Goal: Information Seeking & Learning: Learn about a topic

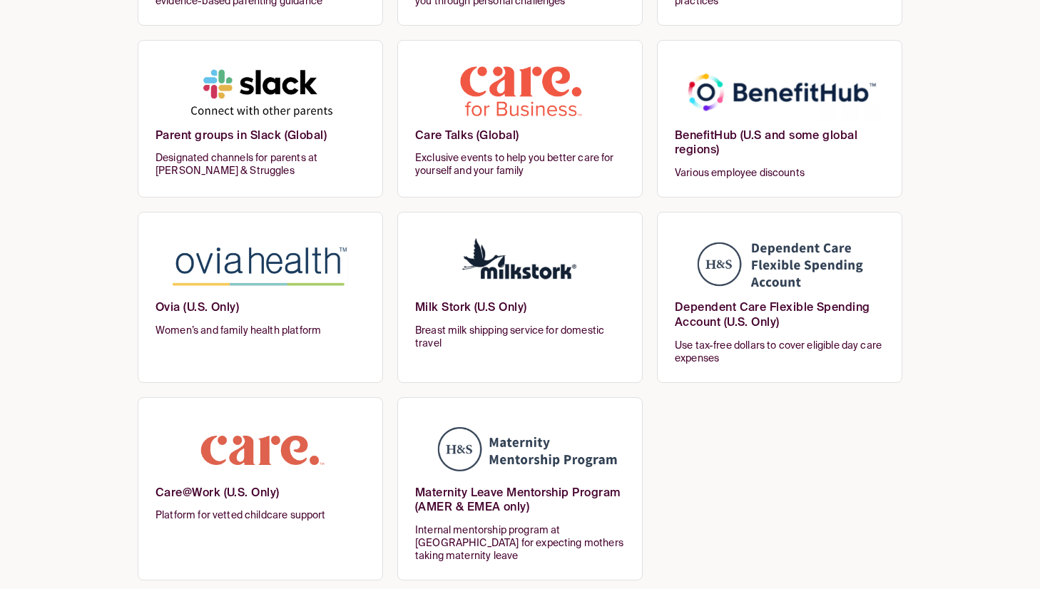
scroll to position [214, 0]
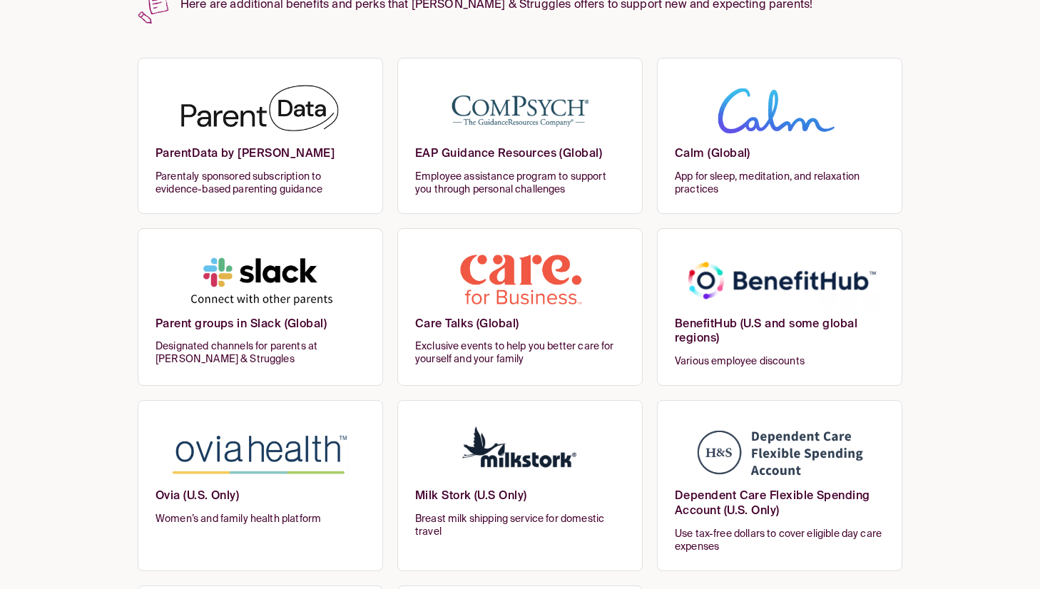
click at [255, 106] on img at bounding box center [260, 111] width 210 height 70
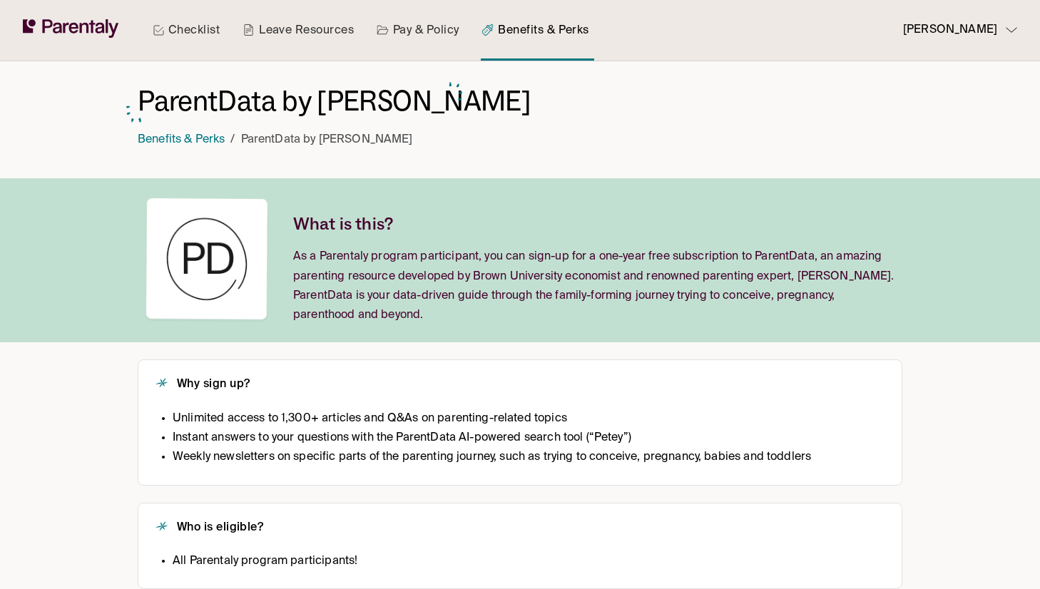
scroll to position [214, 0]
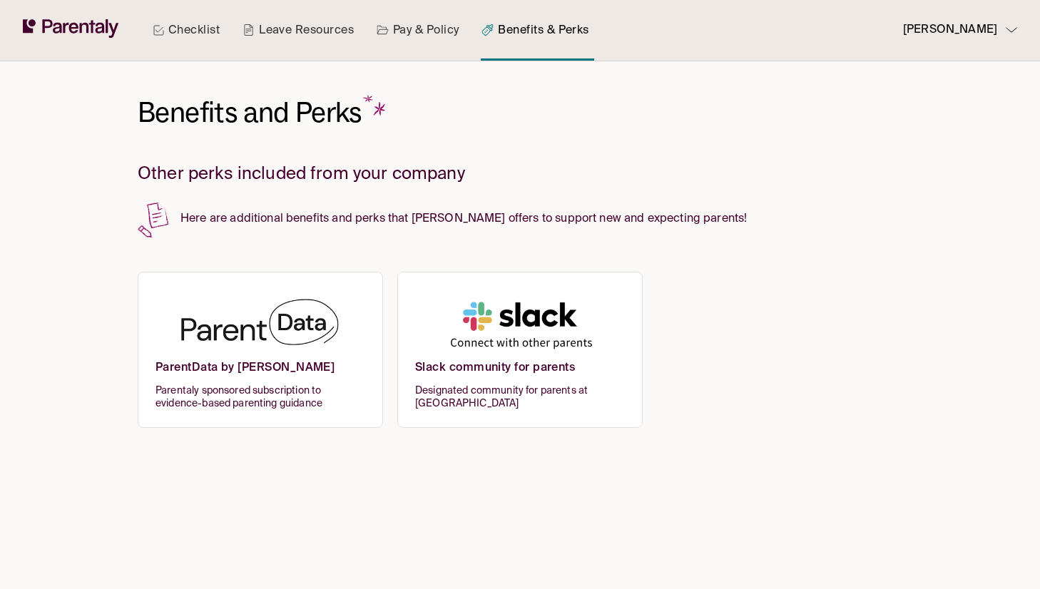
click at [273, 369] on h6 "ParentData by [PERSON_NAME]" at bounding box center [260, 373] width 210 height 24
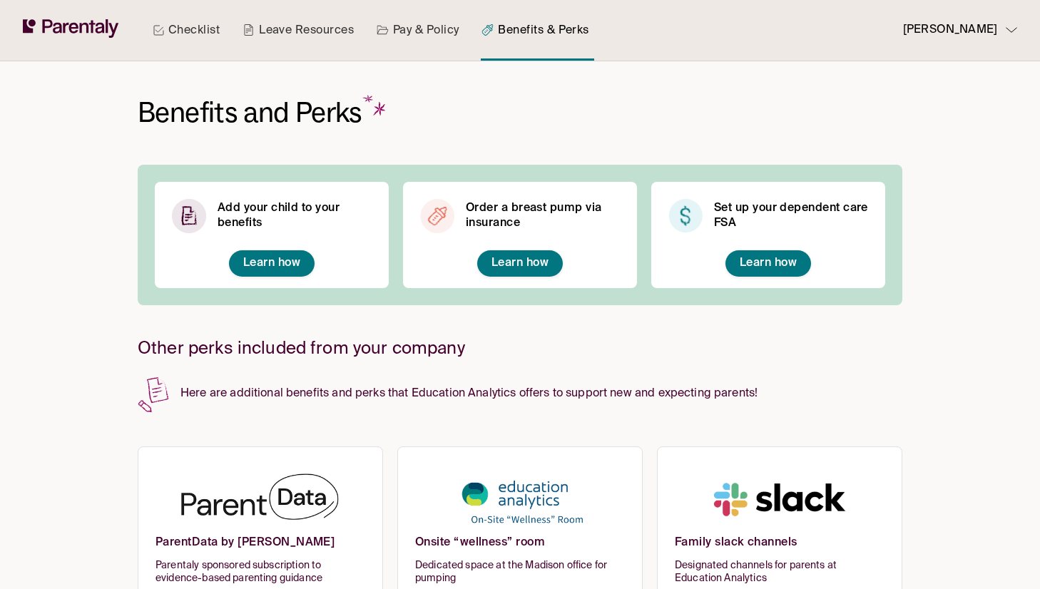
scroll to position [34, 0]
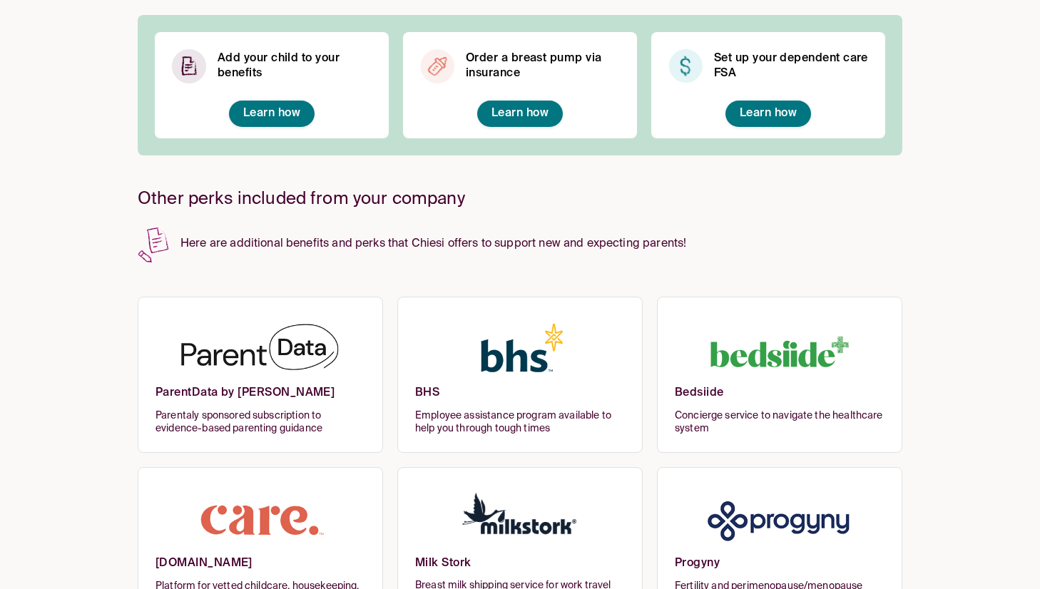
scroll to position [205, 0]
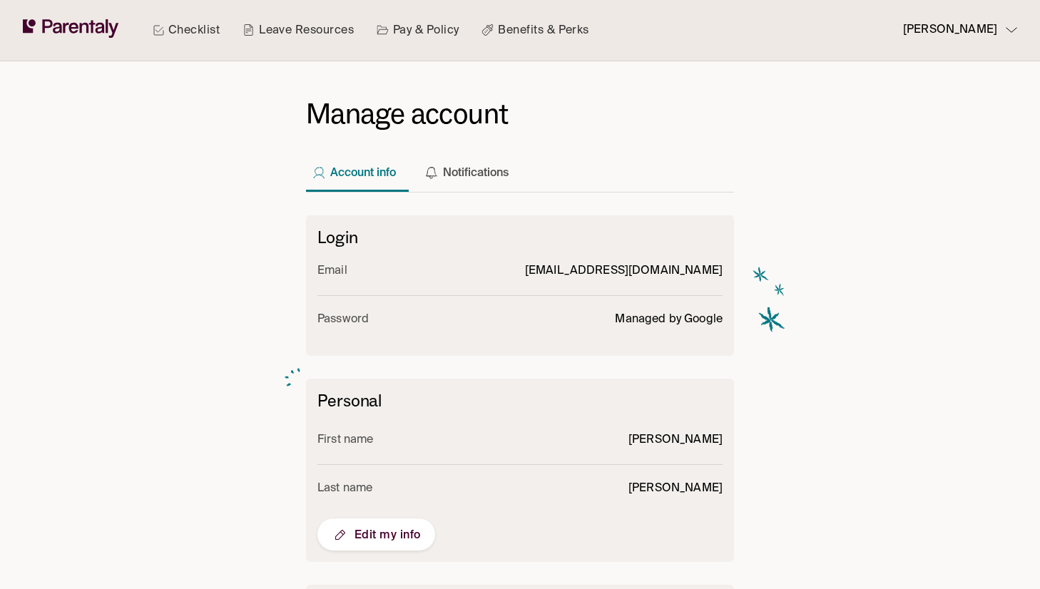
click at [183, 177] on div "Manage account Account info Notifications Login Email info@parentaly.com Passwo…" at bounding box center [519, 388] width 793 height 654
click at [515, 56] on link "Benefits & Perks" at bounding box center [534, 30] width 113 height 61
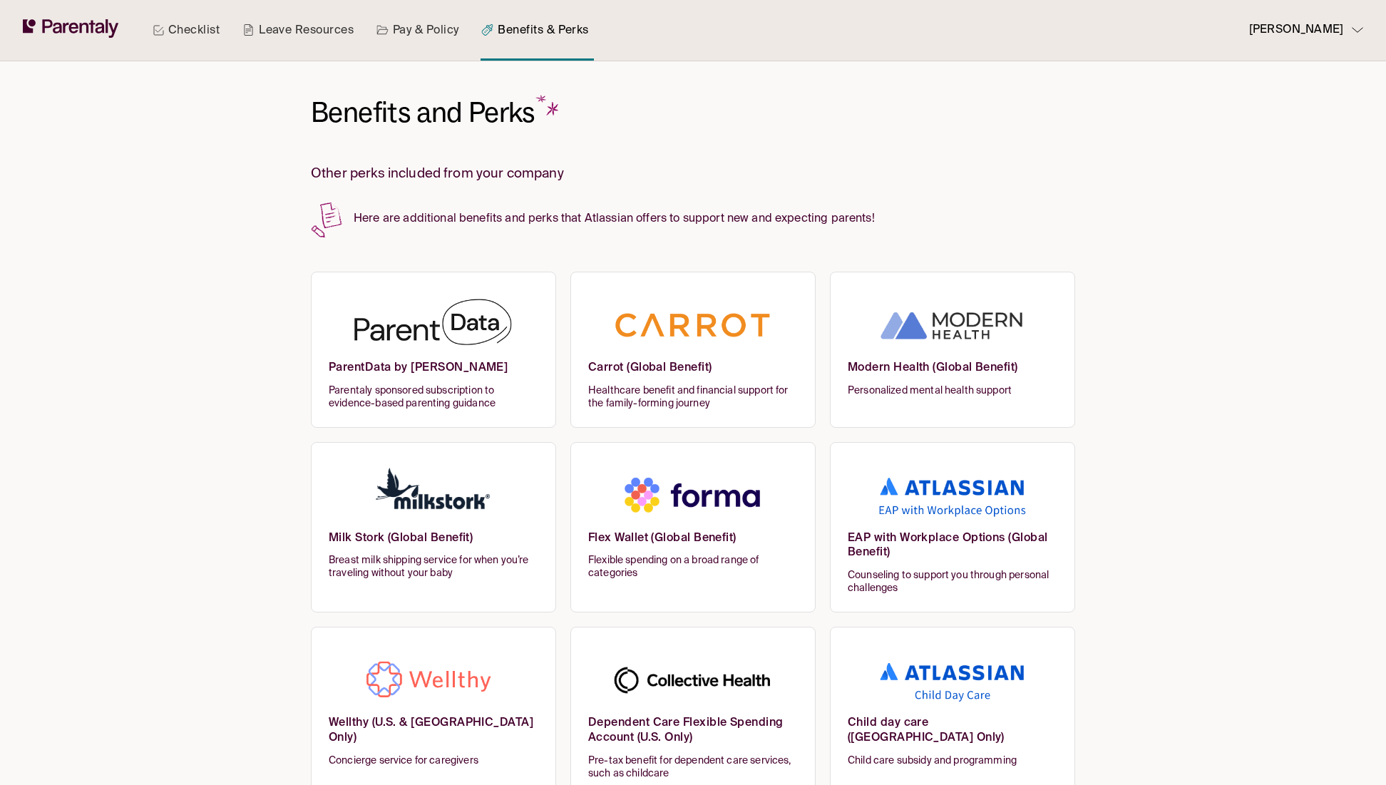
click at [448, 349] on img at bounding box center [434, 325] width 210 height 70
